Goal: Find specific page/section: Find specific page/section

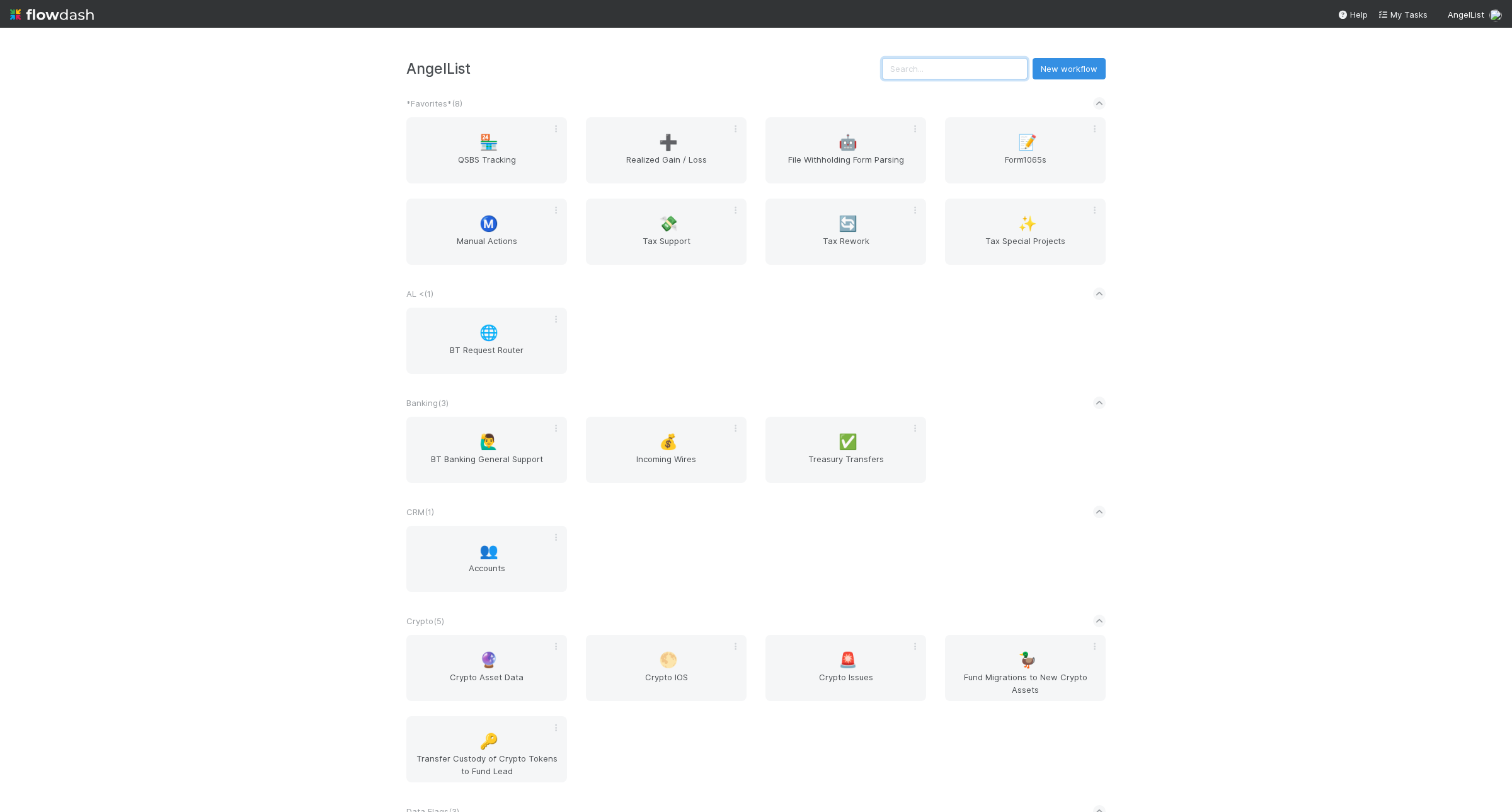
click at [917, 74] on input "text" at bounding box center [955, 69] width 145 height 21
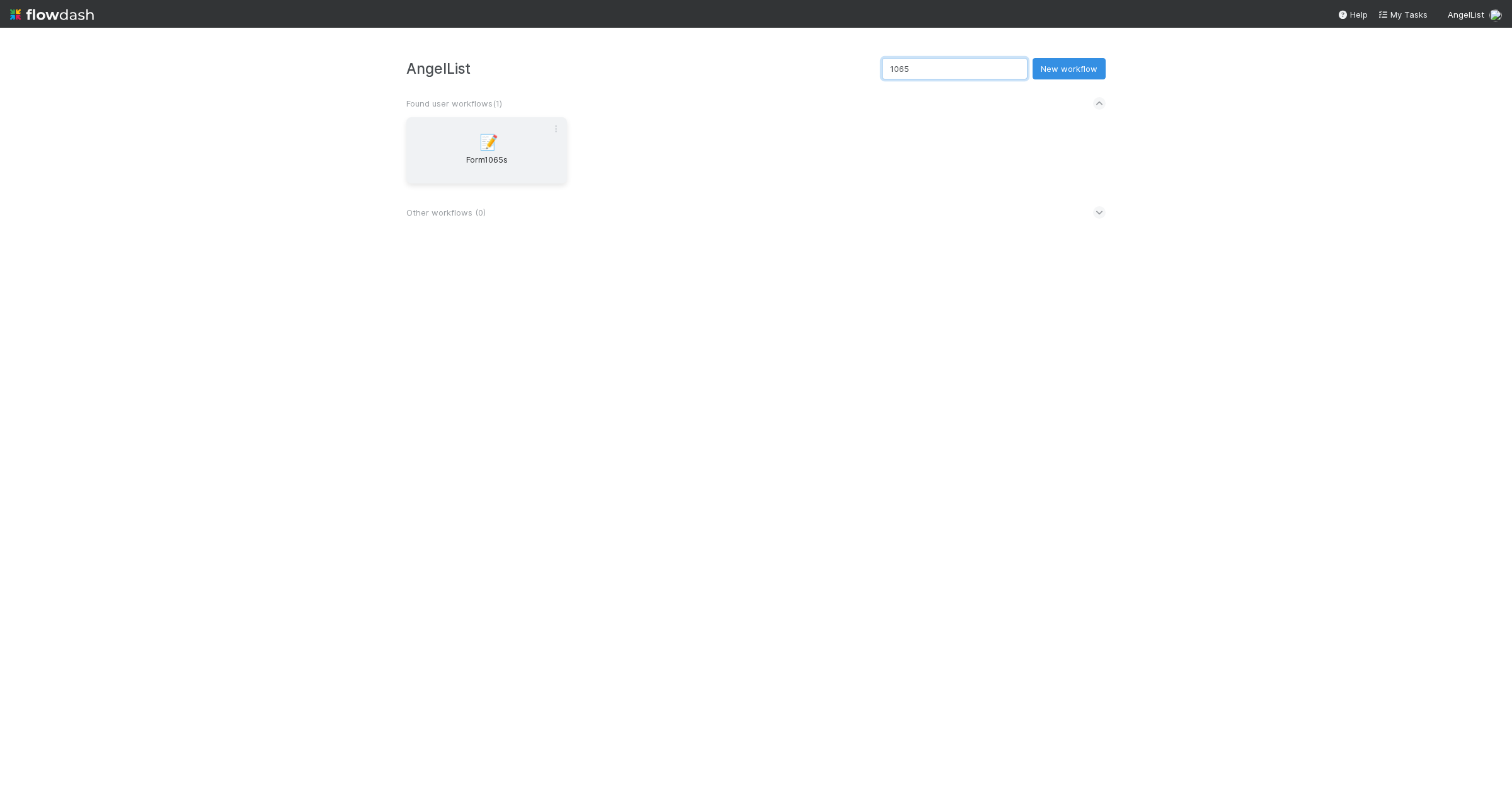
type input "1065"
click at [442, 149] on div "📝 Form1065s" at bounding box center [486, 150] width 161 height 66
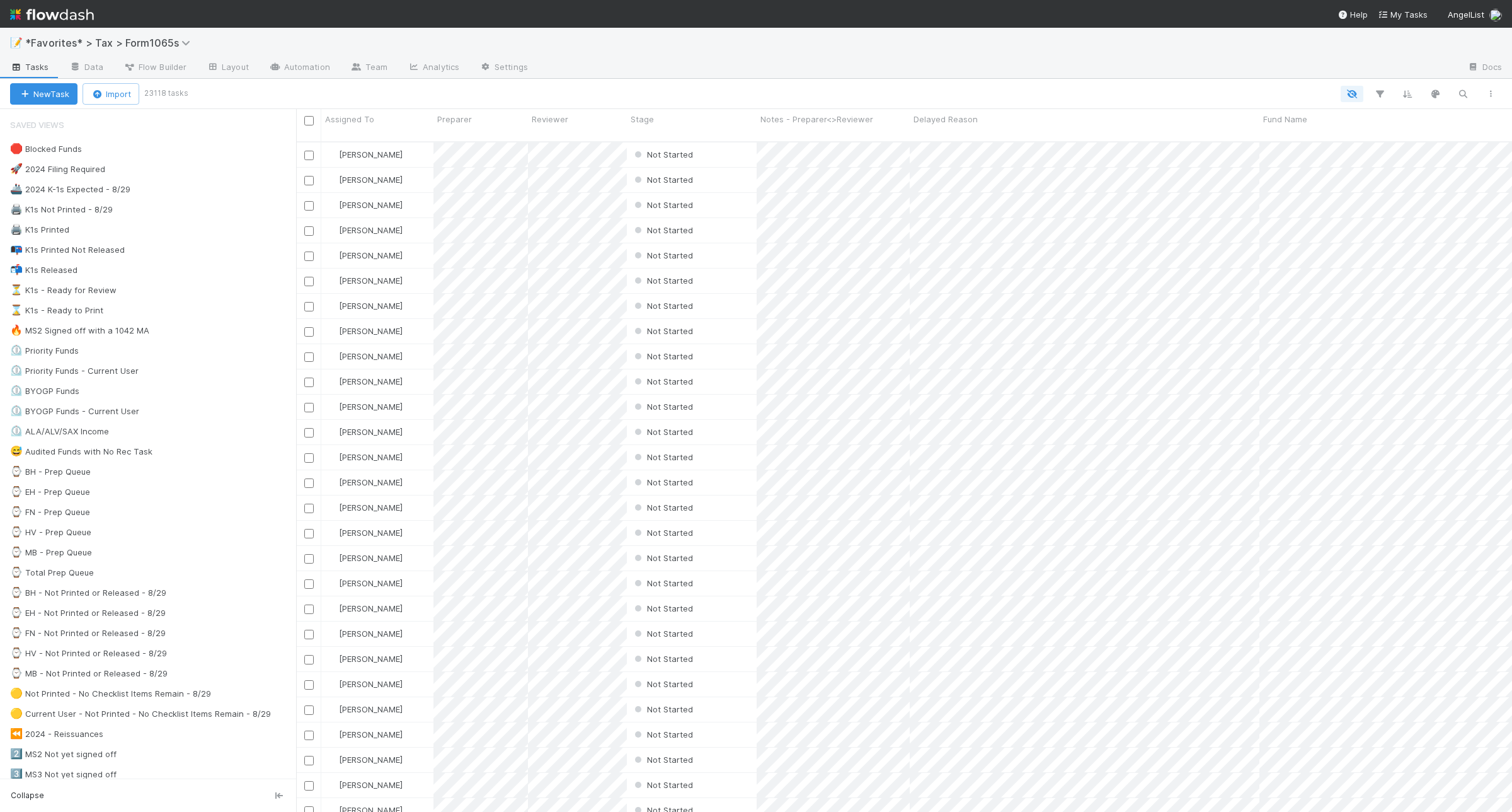
scroll to position [668, 1204]
click at [1459, 94] on icon "button" at bounding box center [1463, 94] width 13 height 11
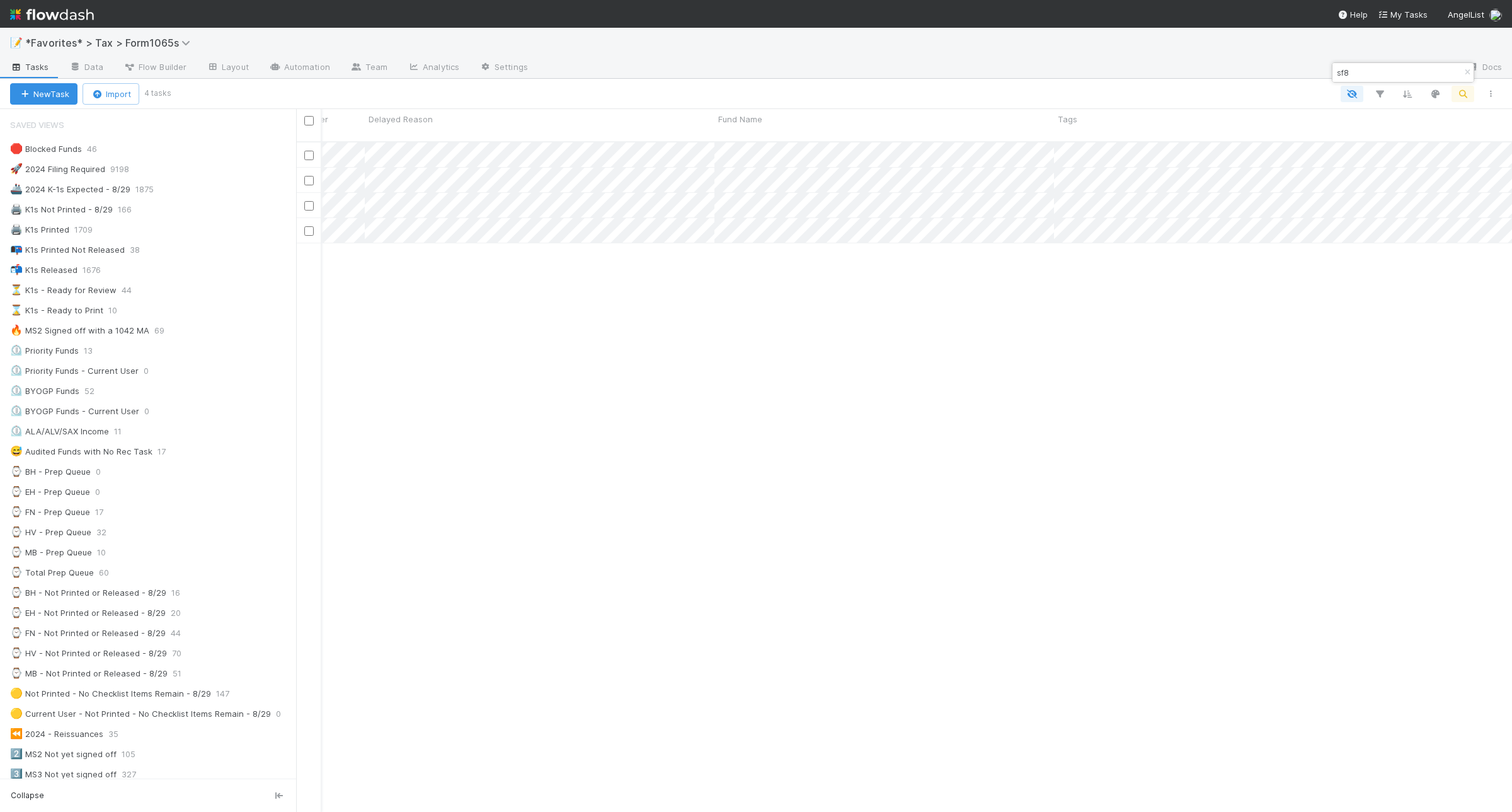
scroll to position [0, 0]
type input "sf8"
